Goal: Navigation & Orientation: Find specific page/section

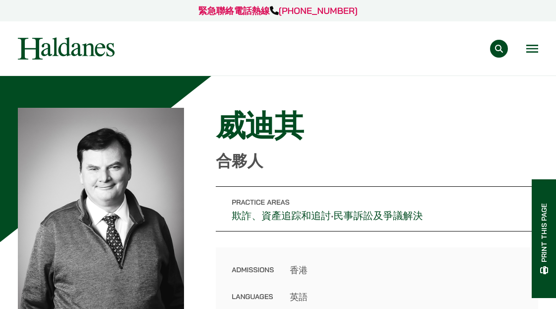
click at [100, 45] on img at bounding box center [66, 48] width 97 height 22
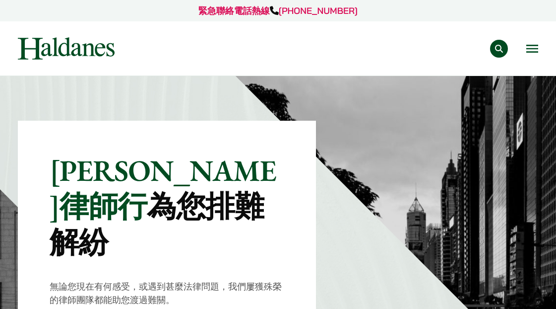
click at [527, 49] on button "Open menu" at bounding box center [532, 49] width 12 height 8
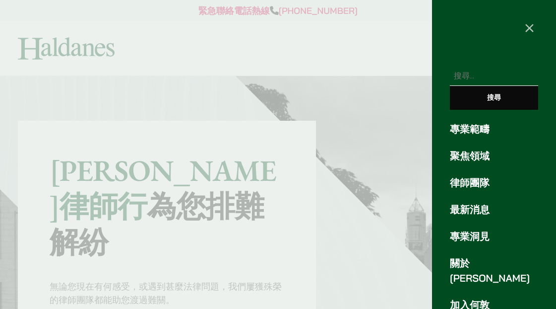
click at [482, 132] on link "專業範疇" at bounding box center [494, 129] width 88 height 15
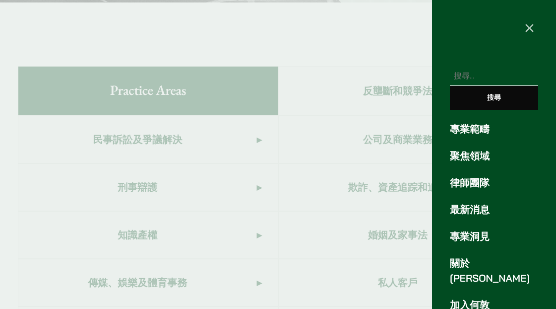
scroll to position [559, 0]
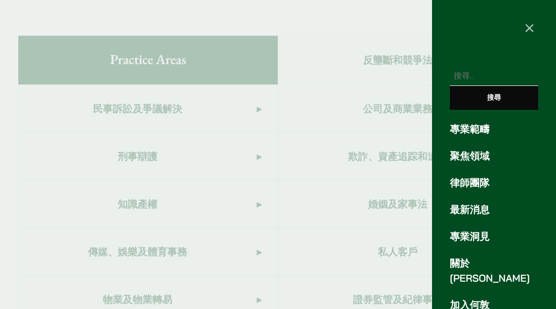
click at [295, 29] on div at bounding box center [278, 154] width 556 height 309
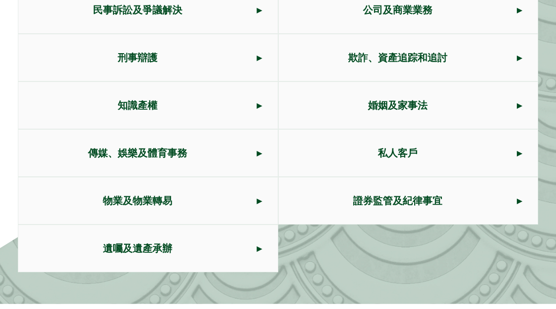
scroll to position [658, 0]
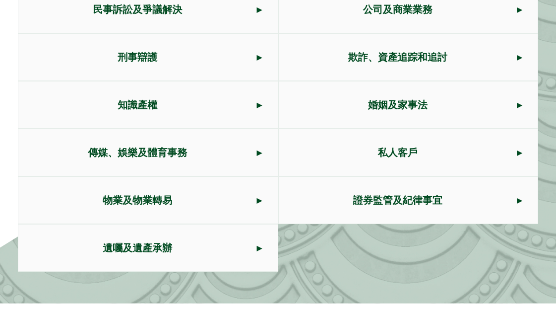
click at [210, 177] on span "物業及物業轉易" at bounding box center [137, 200] width 238 height 47
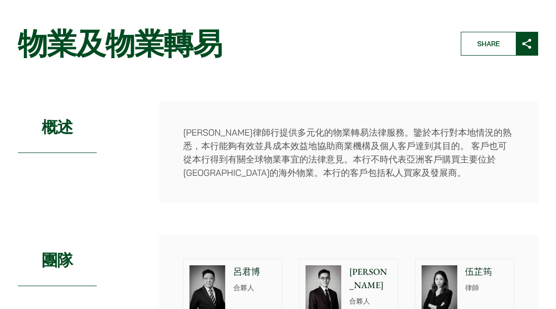
scroll to position [99, 0]
